Goal: Task Accomplishment & Management: Complete application form

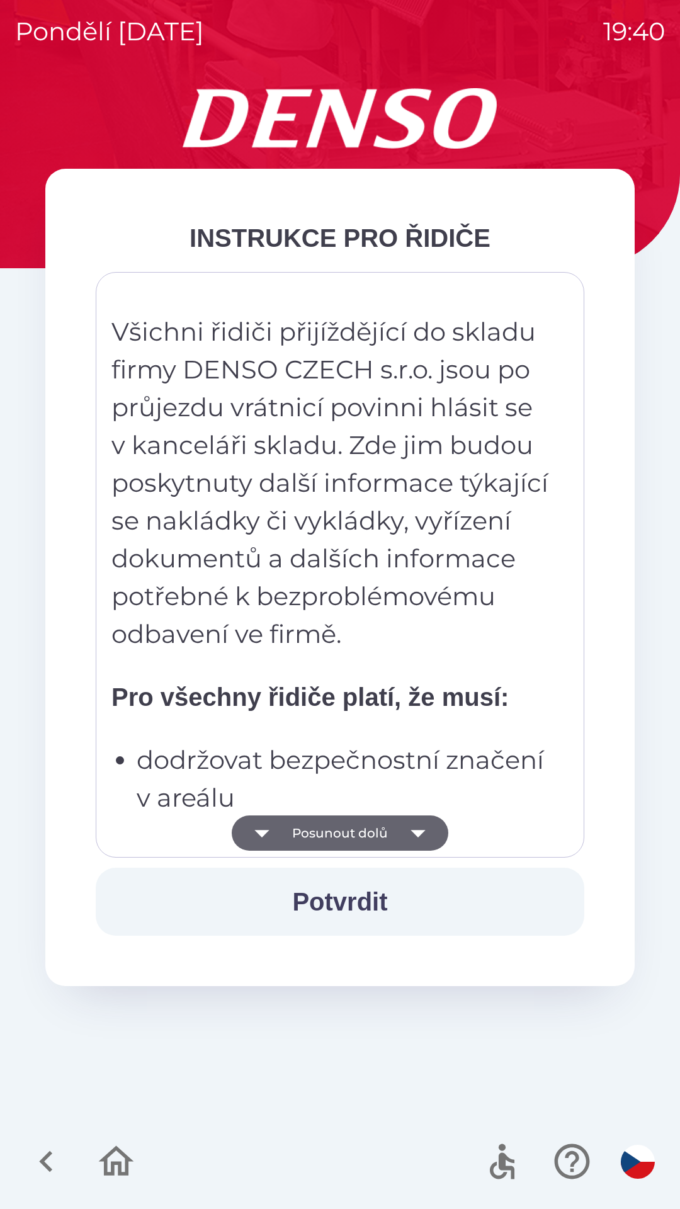
click at [332, 825] on button "Posunout dolů" at bounding box center [340, 832] width 217 height 35
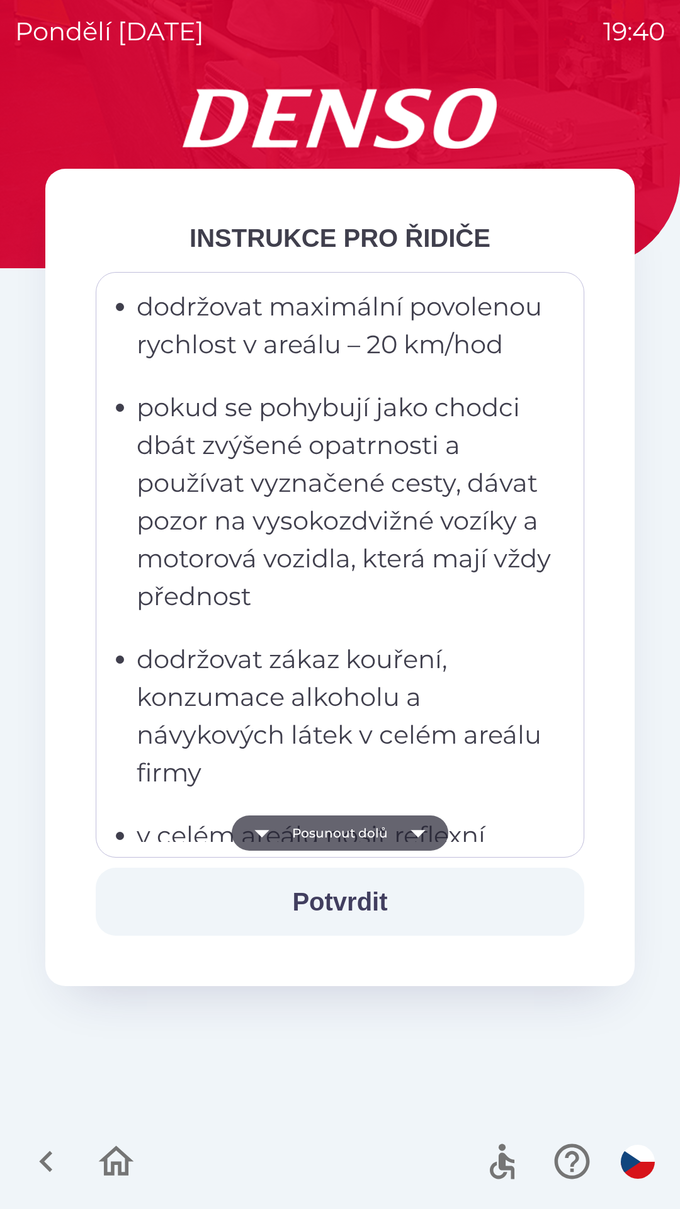
click at [314, 820] on button "Posunout dolů" at bounding box center [340, 832] width 217 height 35
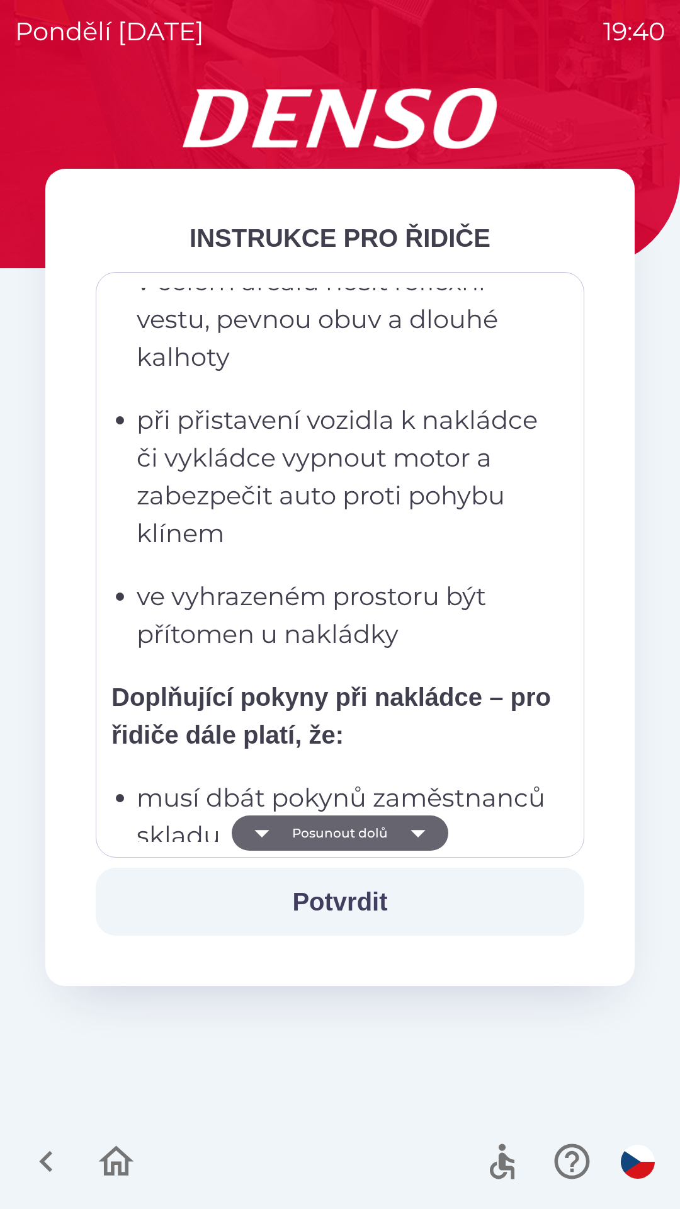
click at [337, 849] on button "Posunout dolů" at bounding box center [340, 832] width 217 height 35
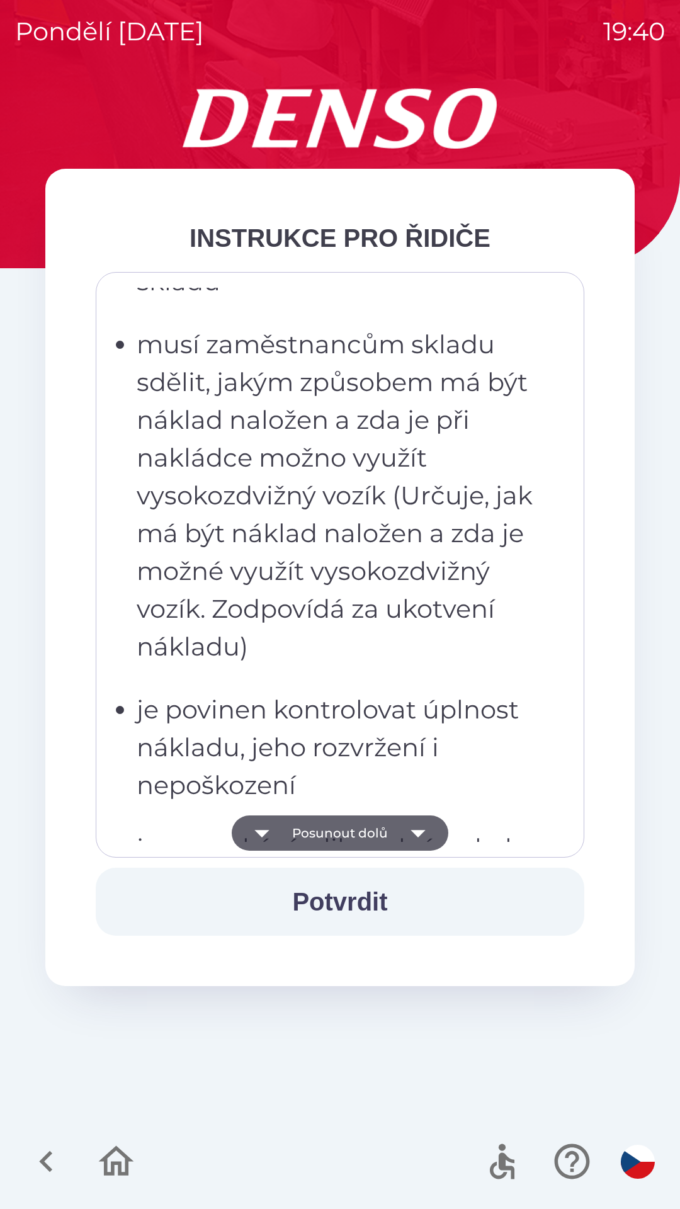
click at [291, 816] on button "Posunout dolů" at bounding box center [340, 832] width 217 height 35
click at [332, 822] on button "Posunout dolů" at bounding box center [340, 832] width 217 height 35
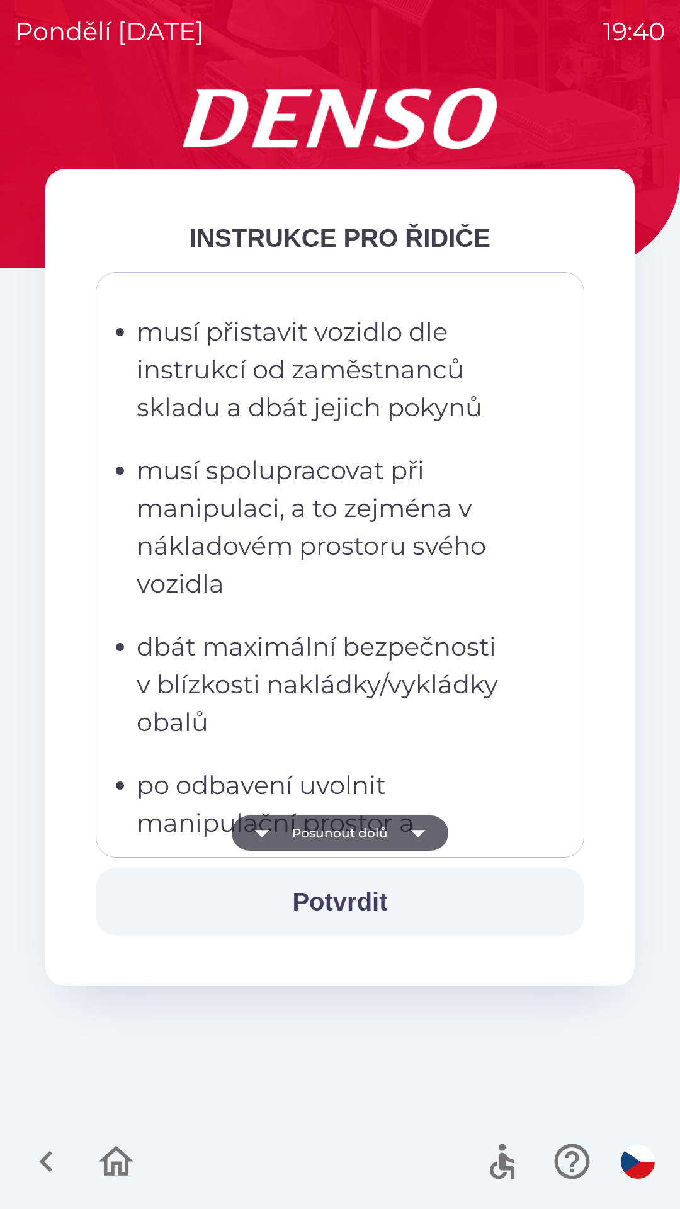
click at [327, 832] on button "Posunout dolů" at bounding box center [340, 832] width 217 height 35
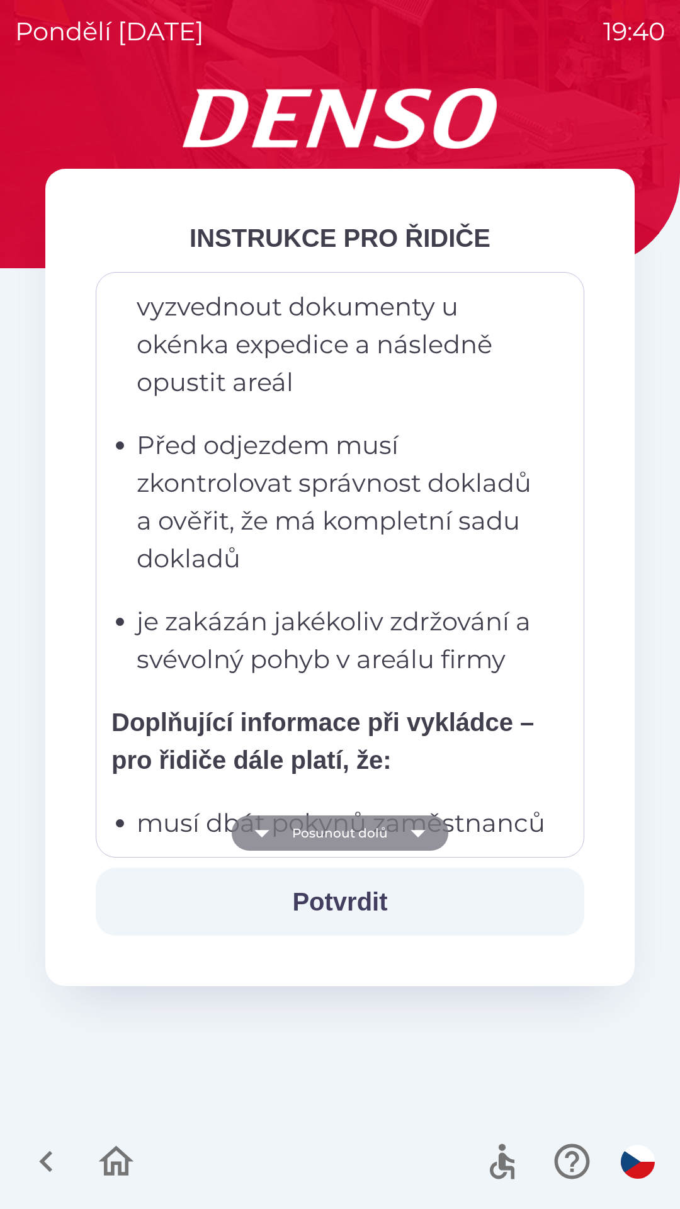
click at [298, 820] on button "Posunout dolů" at bounding box center [340, 832] width 217 height 35
click at [332, 837] on button "Posunout dolů" at bounding box center [340, 832] width 217 height 35
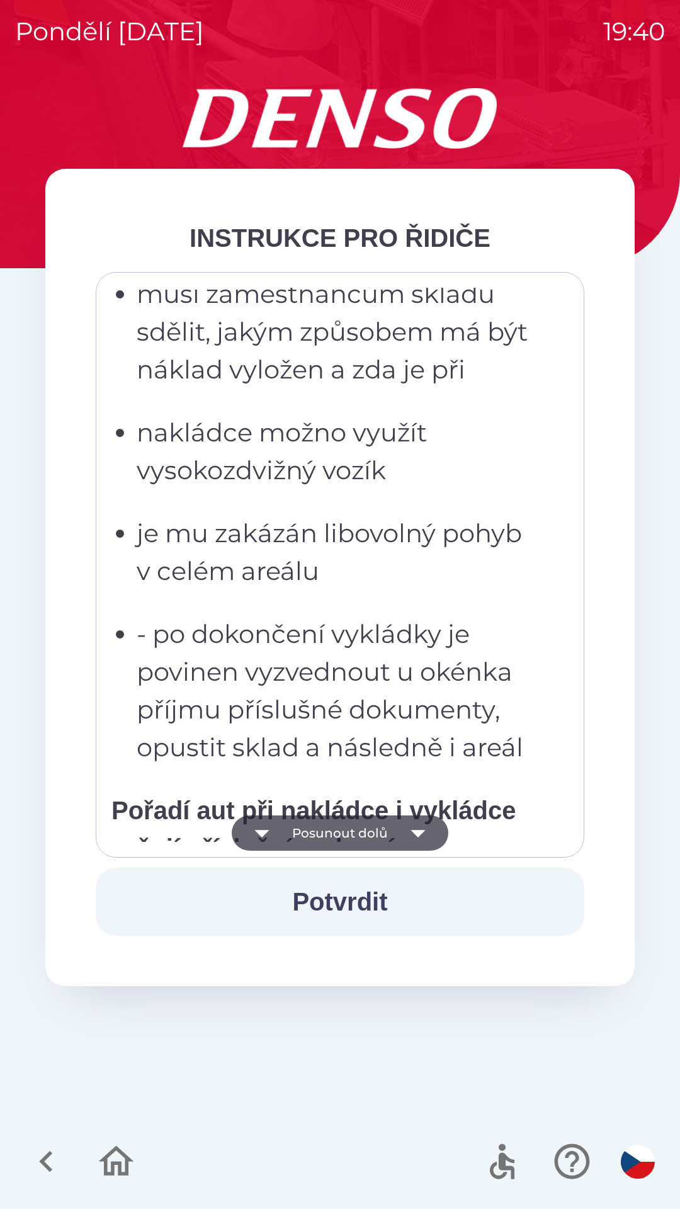
click at [281, 824] on button "Posunout dolů" at bounding box center [340, 832] width 217 height 35
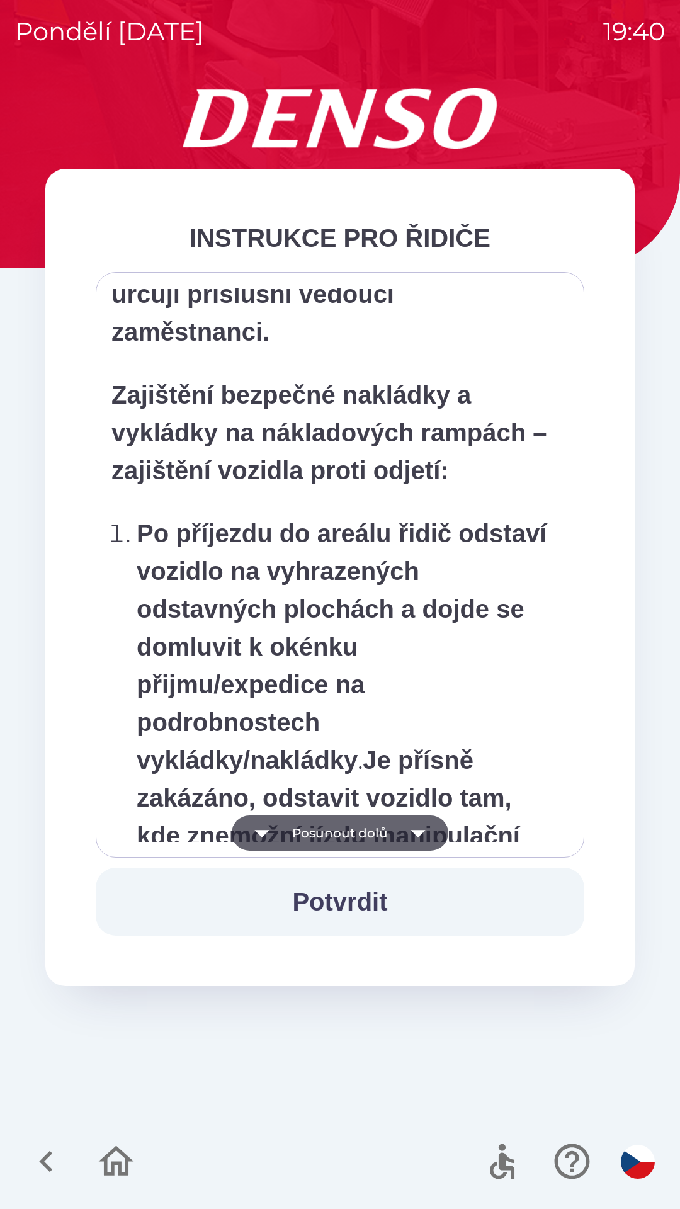
click at [296, 825] on button "Posunout dolů" at bounding box center [340, 832] width 217 height 35
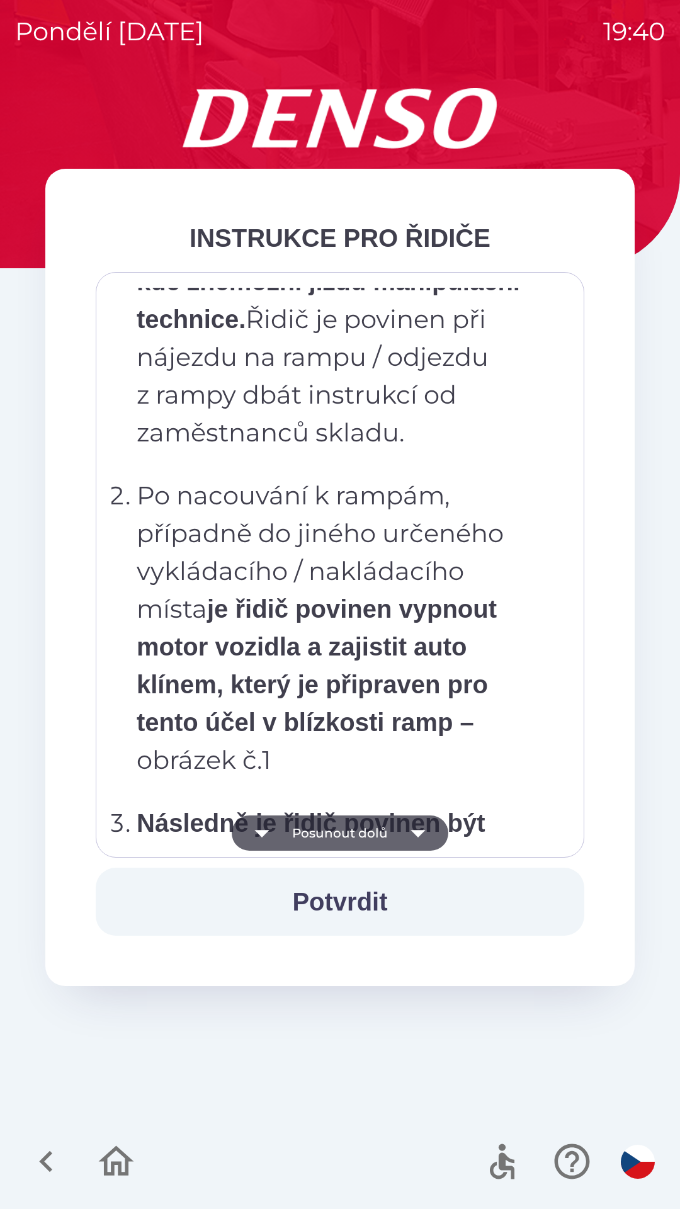
click at [297, 818] on button "Posunout dolů" at bounding box center [340, 832] width 217 height 35
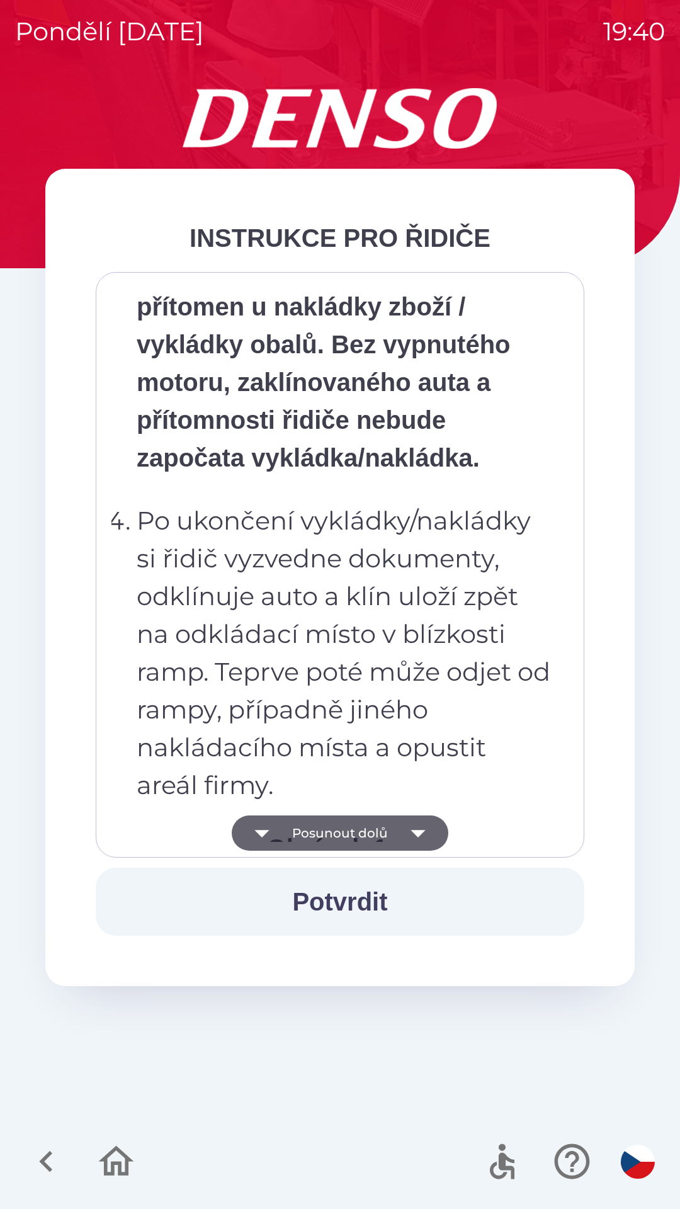
click at [296, 821] on button "Posunout dolů" at bounding box center [340, 832] width 217 height 35
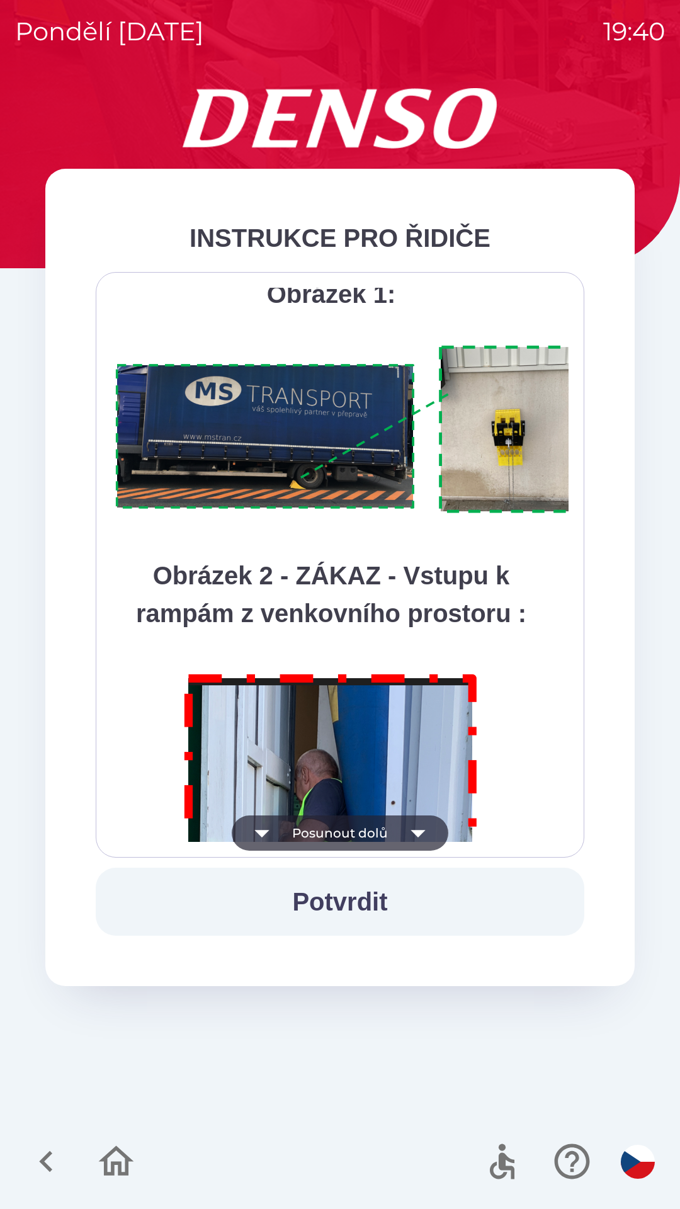
click at [293, 827] on button "Posunout dolů" at bounding box center [340, 832] width 217 height 35
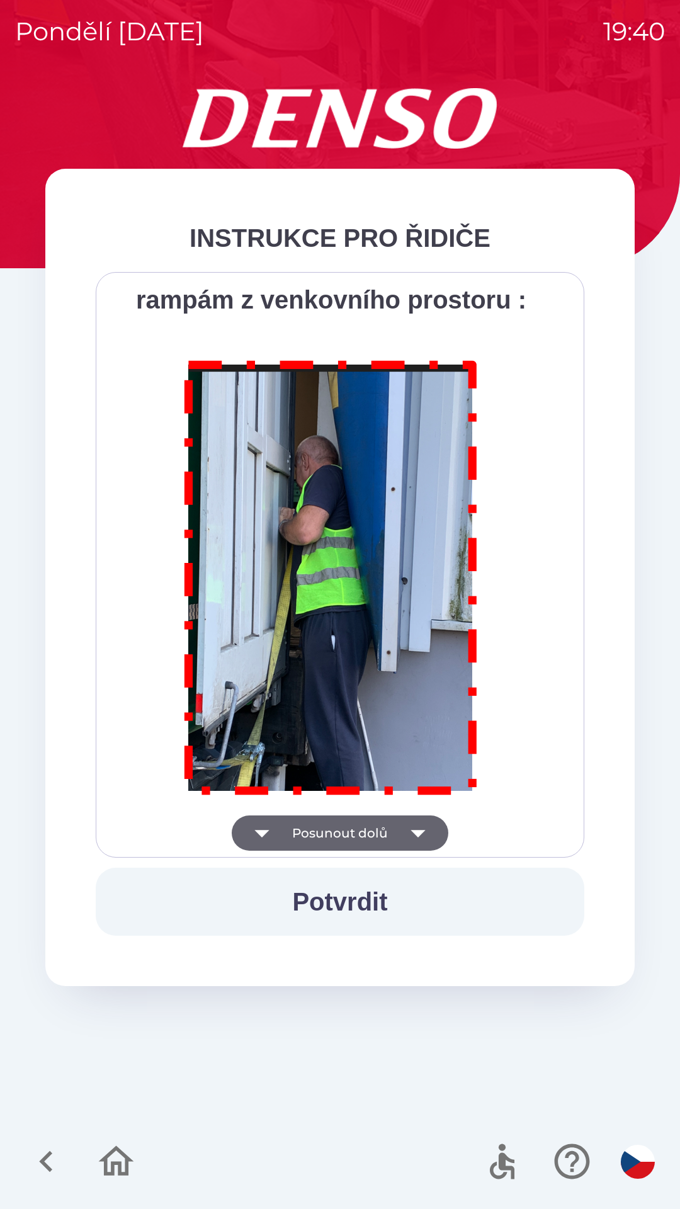
click at [298, 835] on div "Všichni řidiči přijíždějící do skladu firmy DENSO CZECH s.r.o. jsou po průjezdu…" at bounding box center [339, 565] width 457 height 554
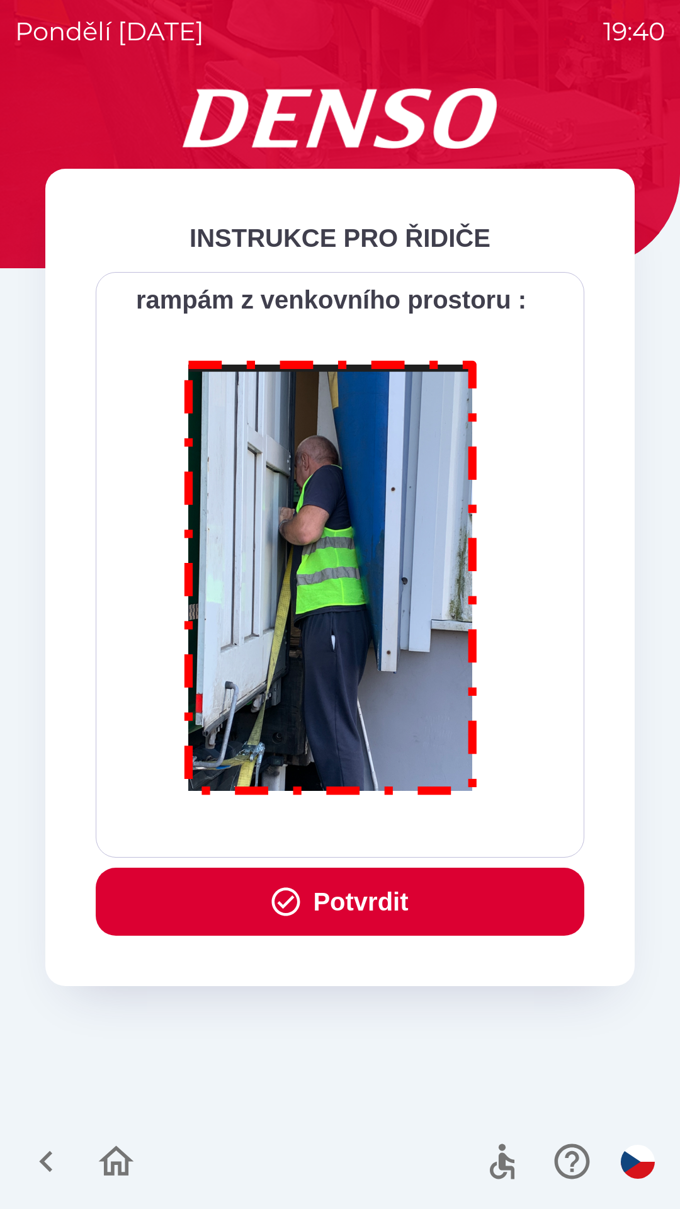
click at [295, 902] on icon "button" at bounding box center [286, 902] width 28 height 28
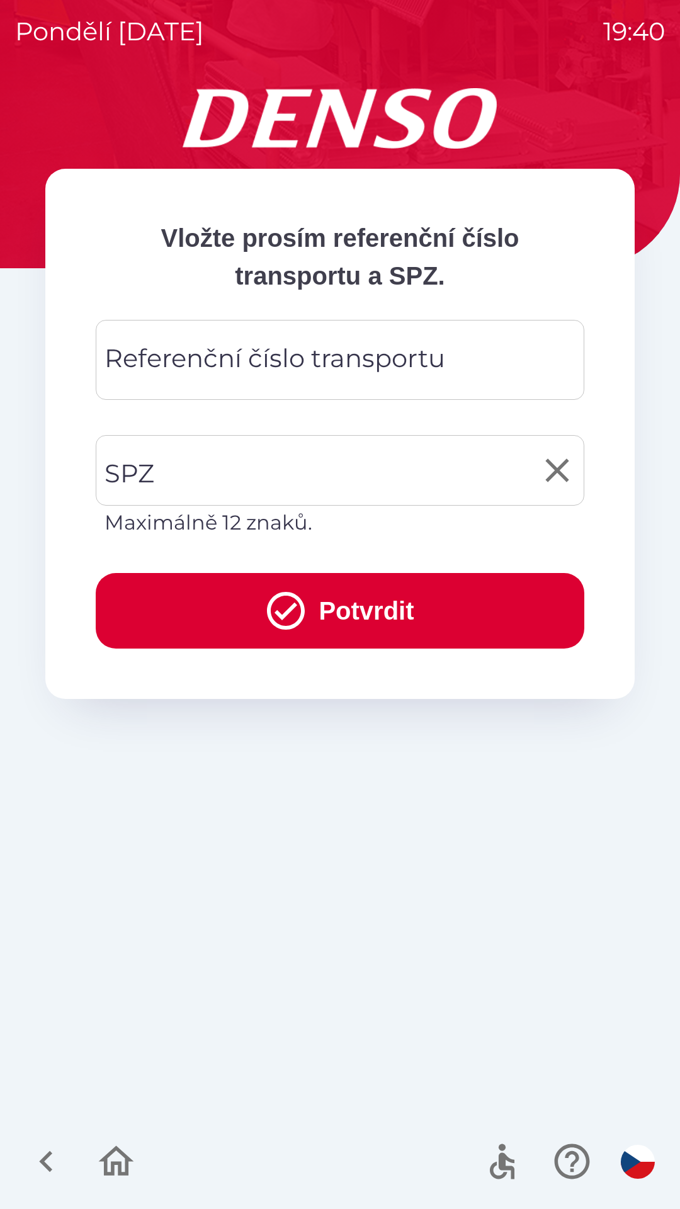
click at [133, 499] on input "SPZ" at bounding box center [330, 470] width 458 height 59
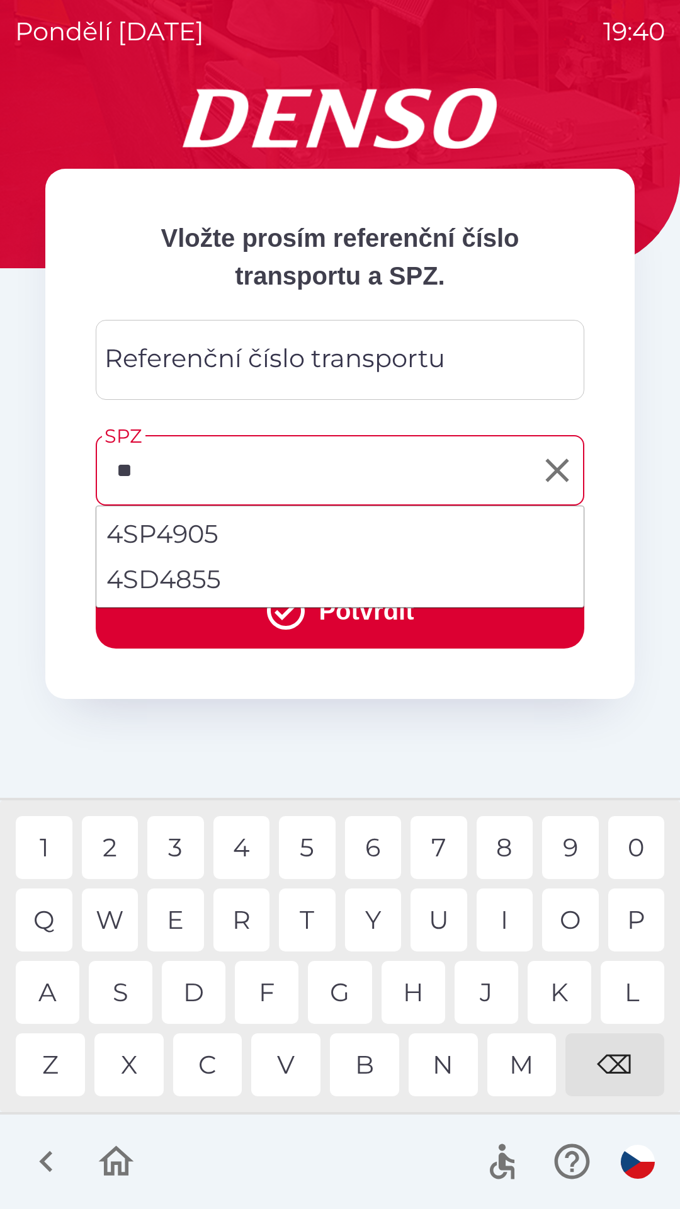
click at [140, 988] on div "S" at bounding box center [121, 992] width 64 height 63
click at [255, 586] on li "4SD4855" at bounding box center [339, 579] width 487 height 45
type input "*******"
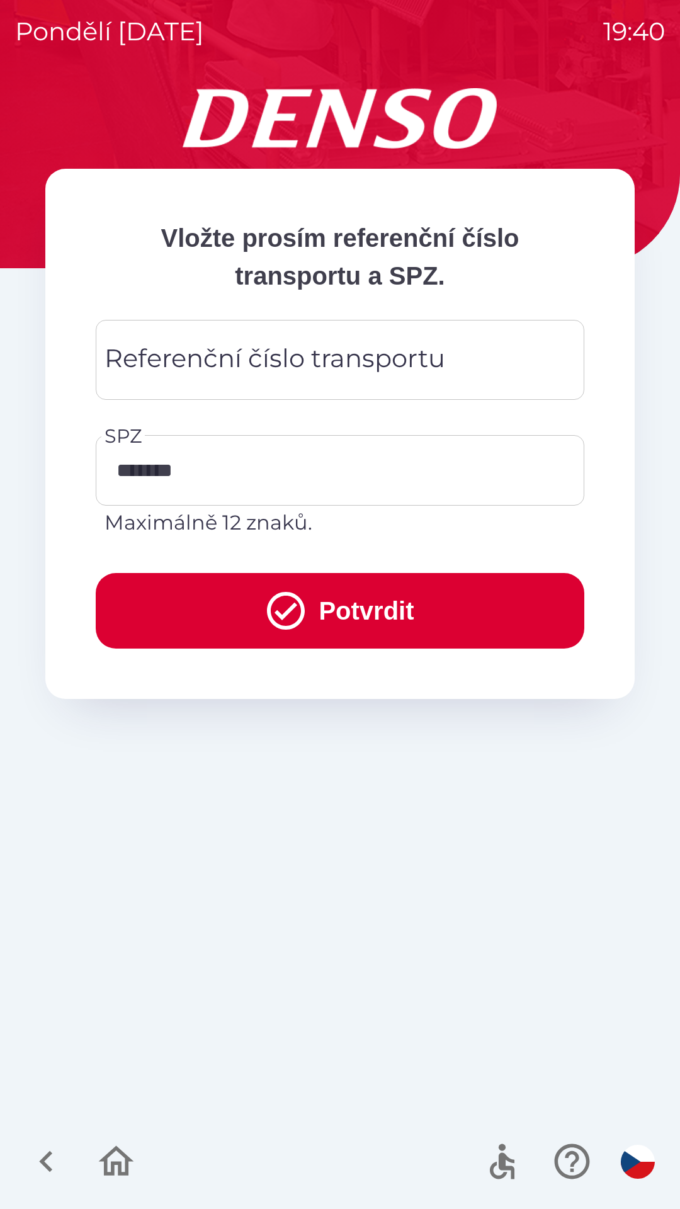
click at [298, 371] on div "Referenční číslo transportu Referenční číslo transportu" at bounding box center [340, 360] width 489 height 80
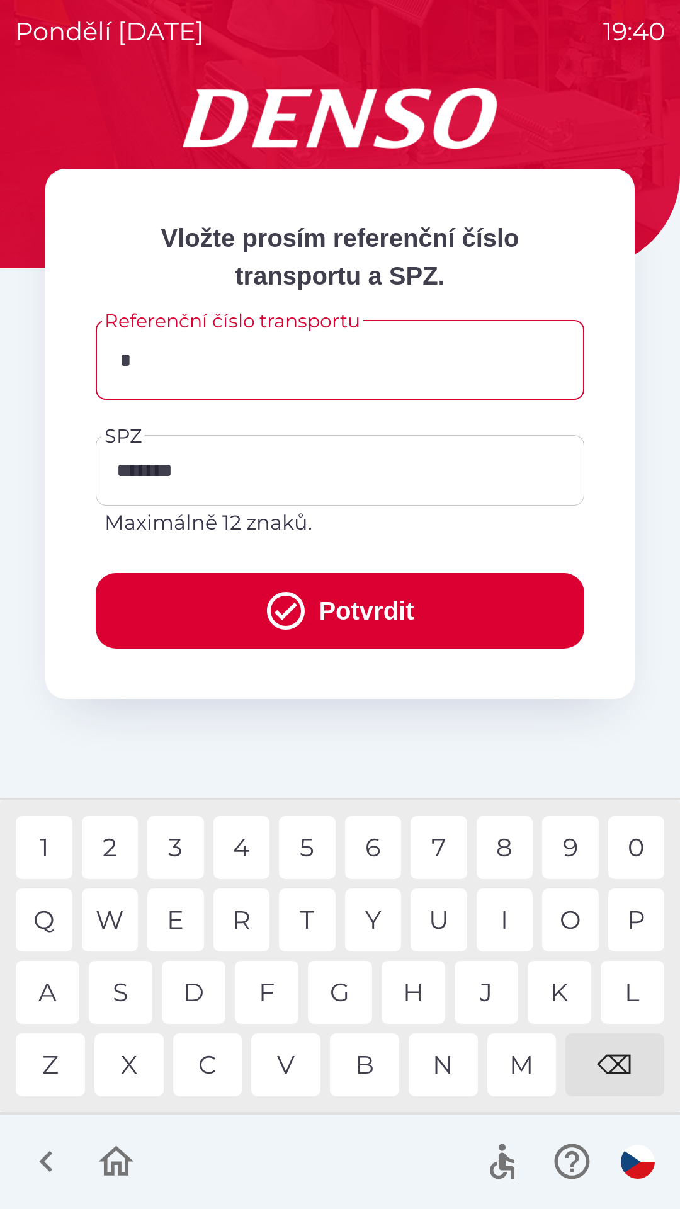
click at [215, 1074] on div "C" at bounding box center [207, 1064] width 69 height 63
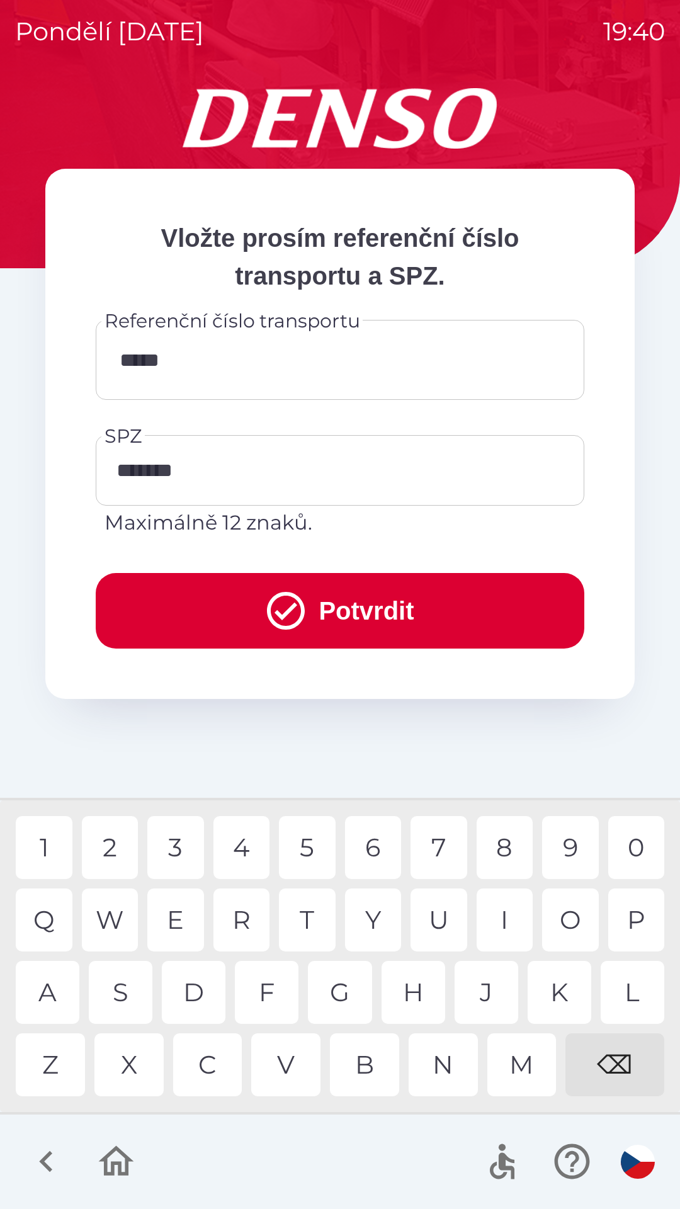
click at [631, 846] on div "0" at bounding box center [636, 847] width 57 height 63
click at [198, 839] on div "3" at bounding box center [175, 847] width 57 height 63
click at [120, 930] on div "W" at bounding box center [110, 919] width 57 height 63
click at [235, 847] on div "4" at bounding box center [241, 847] width 57 height 63
type input "*********"
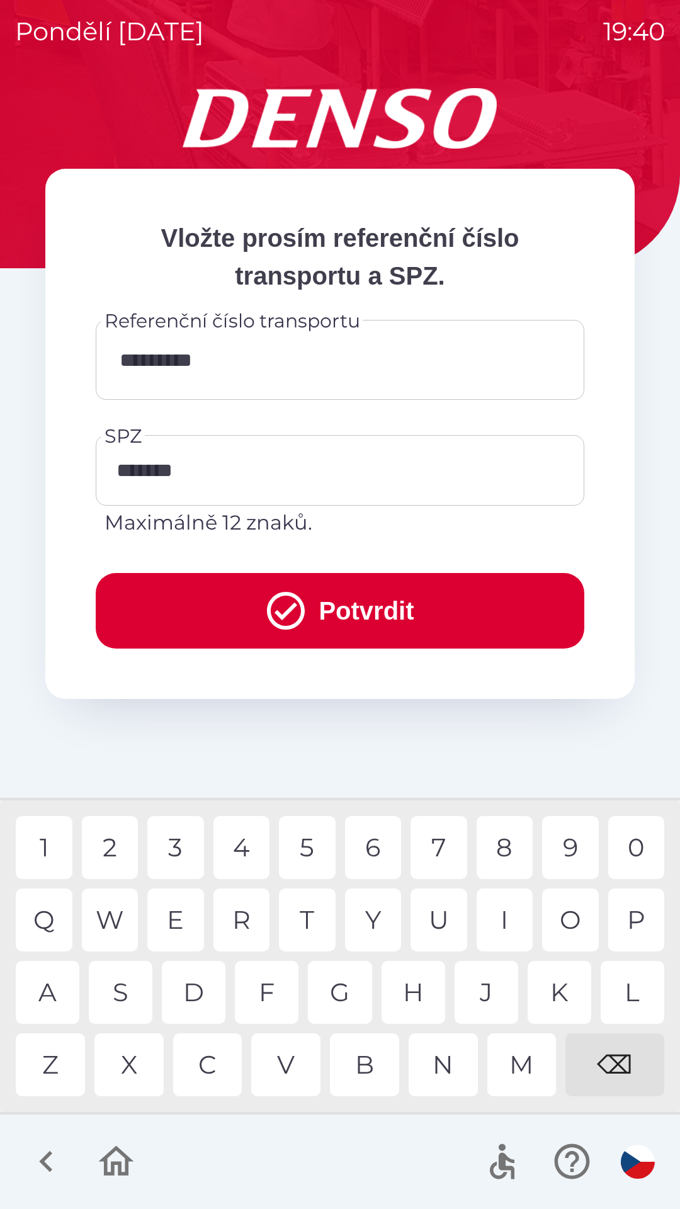
click at [122, 857] on div "2" at bounding box center [110, 847] width 57 height 63
click at [319, 603] on button "Potvrdit" at bounding box center [340, 611] width 489 height 76
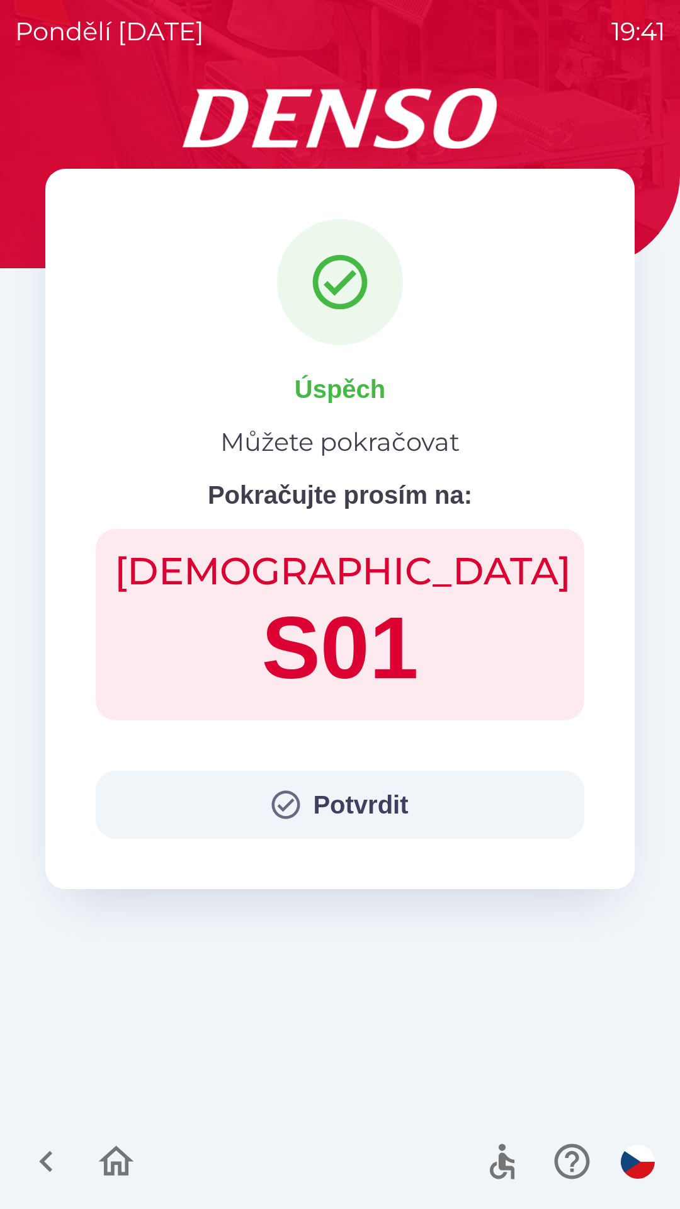
click at [453, 789] on button "Potvrdit" at bounding box center [340, 805] width 489 height 68
